Goal: Information Seeking & Learning: Find specific fact

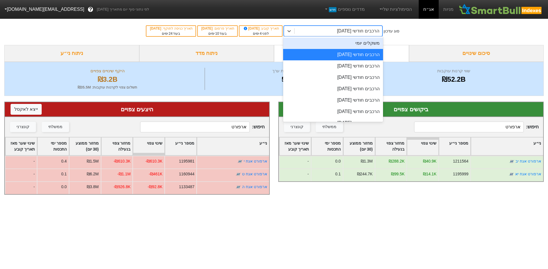
click at [363, 46] on div "משקלים יומי" at bounding box center [333, 43] width 100 height 11
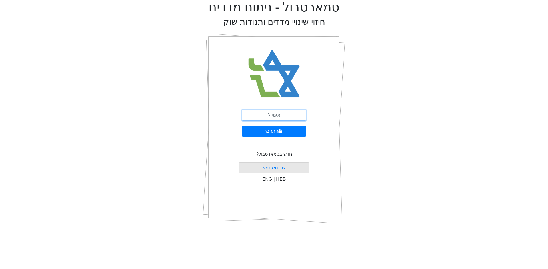
click at [269, 120] on input "email" at bounding box center [274, 115] width 64 height 11
type input "ש"
type input "[EMAIL_ADDRESS][DOMAIN_NAME]"
click at [242, 126] on button "התחבר" at bounding box center [274, 131] width 64 height 11
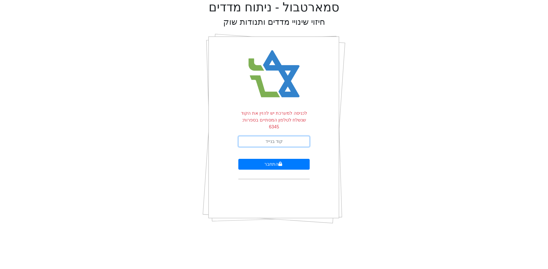
click at [283, 136] on input "text" at bounding box center [273, 141] width 71 height 11
type input "616058"
click at [238, 159] on button "התחבר" at bounding box center [273, 164] width 71 height 11
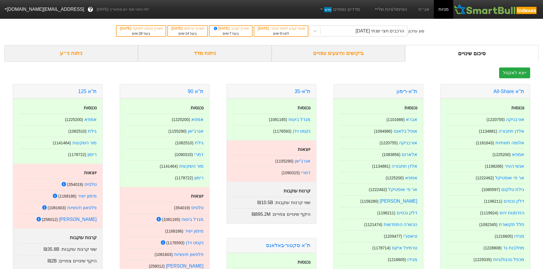
click at [372, 55] on div "ביקושים והיצעים צפויים" at bounding box center [339, 53] width 134 height 17
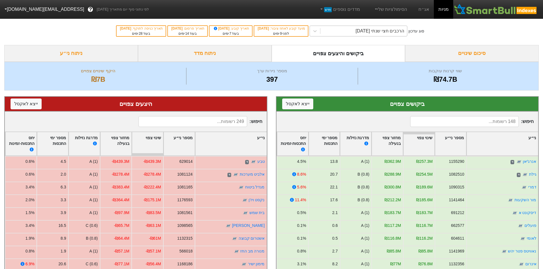
click at [386, 31] on div "הרכבים חצי שנתי [DATE]" at bounding box center [380, 31] width 49 height 7
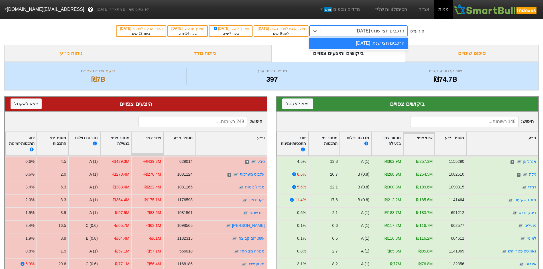
click at [435, 32] on div "סוג עדכון option הרכבים חצי שנתי [DATE] focused, 1 of 1. 1 result available. Us…" at bounding box center [271, 31] width 543 height 28
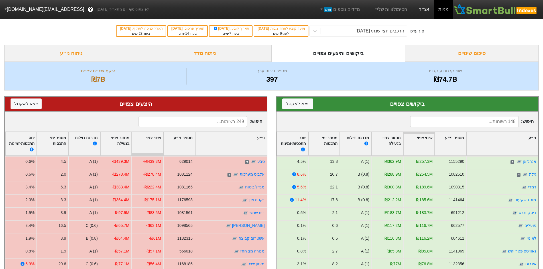
click at [430, 12] on link "אג״ח" at bounding box center [424, 9] width 20 height 19
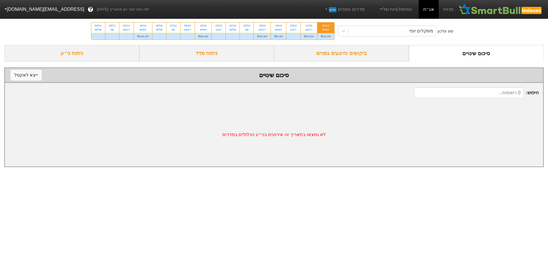
click at [366, 50] on div "ביקושים והיצעים צפויים" at bounding box center [341, 53] width 135 height 17
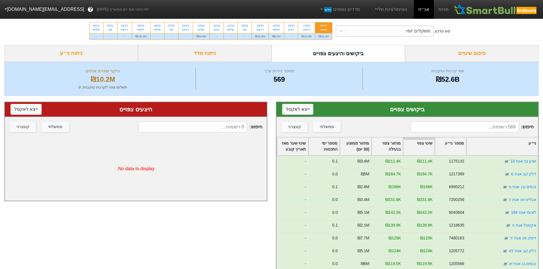
click at [414, 31] on div "משקלים יומי" at bounding box center [418, 31] width 24 height 7
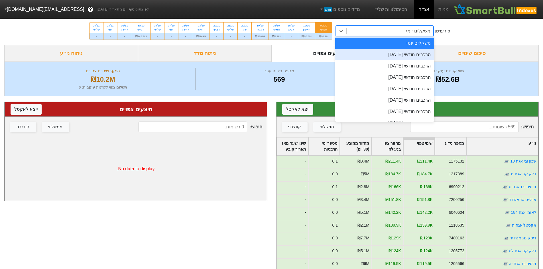
click at [414, 54] on div "הרכבים חודשי [DATE]" at bounding box center [384, 54] width 99 height 11
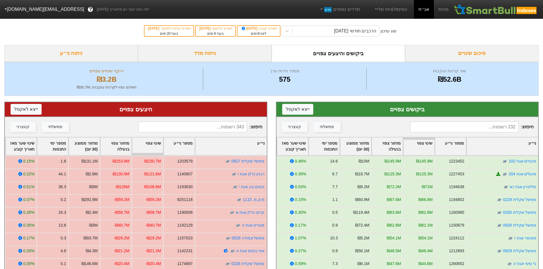
click at [194, 131] on input at bounding box center [193, 127] width 109 height 11
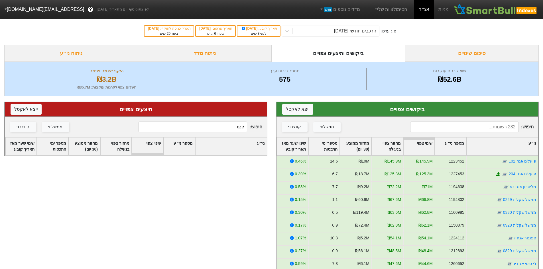
click at [207, 134] on div "חיפוש : cze ממשלתי קונצרני" at bounding box center [136, 127] width 262 height 20
click at [213, 128] on input "cze" at bounding box center [193, 127] width 109 height 11
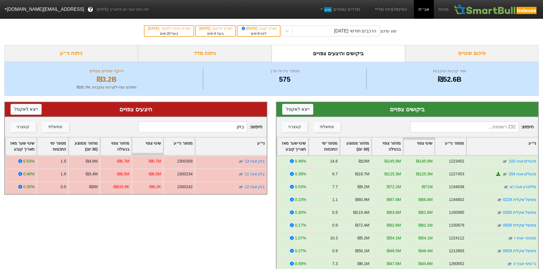
type input "בזק"
